Goal: Information Seeking & Learning: Learn about a topic

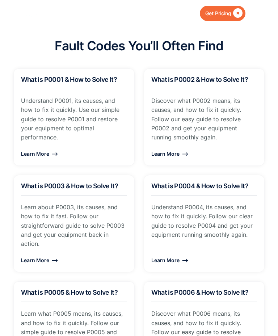
scroll to position [638, 0]
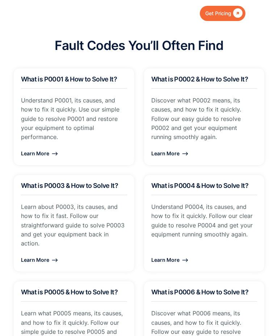
click at [109, 149] on div "Learn More ⟶" at bounding box center [74, 153] width 106 height 9
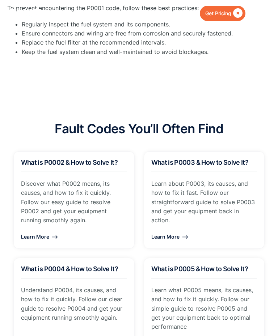
scroll to position [555, 0]
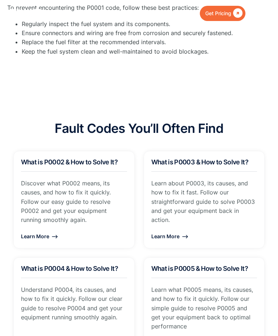
click at [104, 234] on div "Learn More ⟶" at bounding box center [74, 236] width 106 height 9
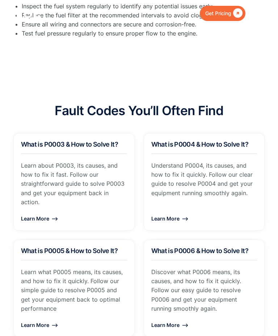
scroll to position [572, 0]
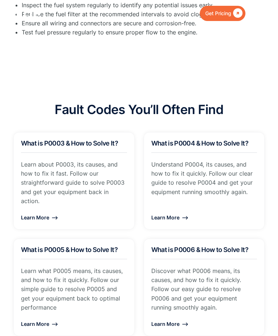
click at [104, 214] on div "Learn More ⟶" at bounding box center [74, 217] width 106 height 9
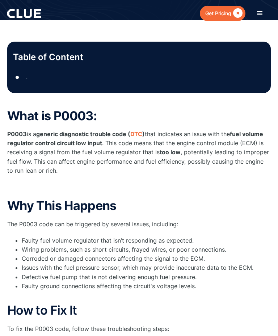
scroll to position [137, 0]
